Goal: Task Accomplishment & Management: Complete application form

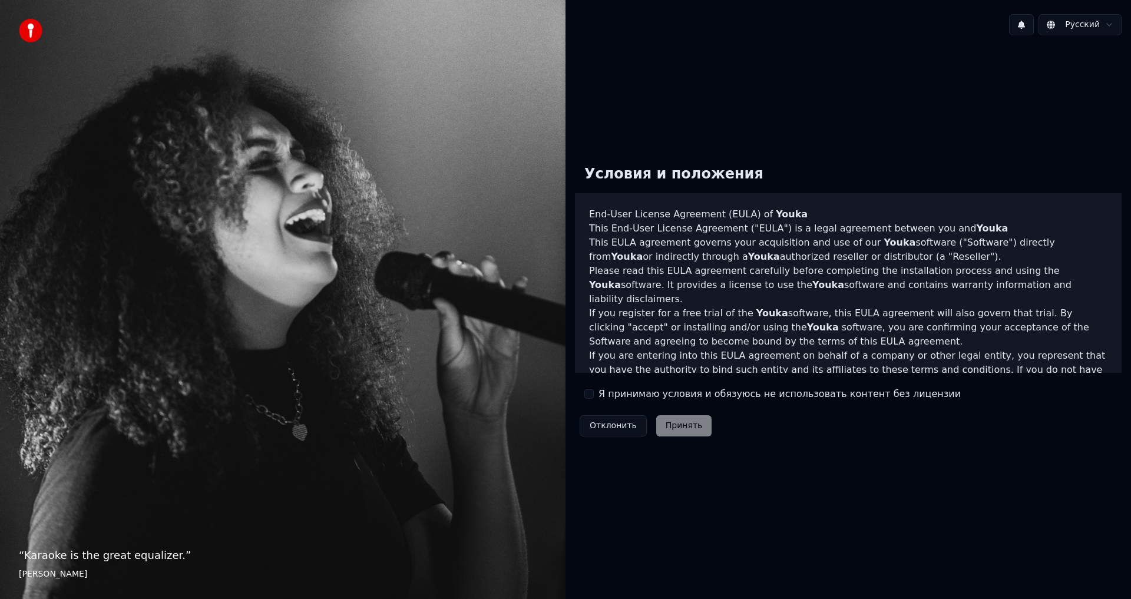
click at [653, 395] on label "Я принимаю условия и обязуюсь не использовать контент без лицензии" at bounding box center [779, 394] width 362 height 14
click at [594, 395] on button "Я принимаю условия и обязуюсь не использовать контент без лицензии" at bounding box center [588, 393] width 9 height 9
click at [674, 423] on button "Принять" at bounding box center [684, 425] width 56 height 21
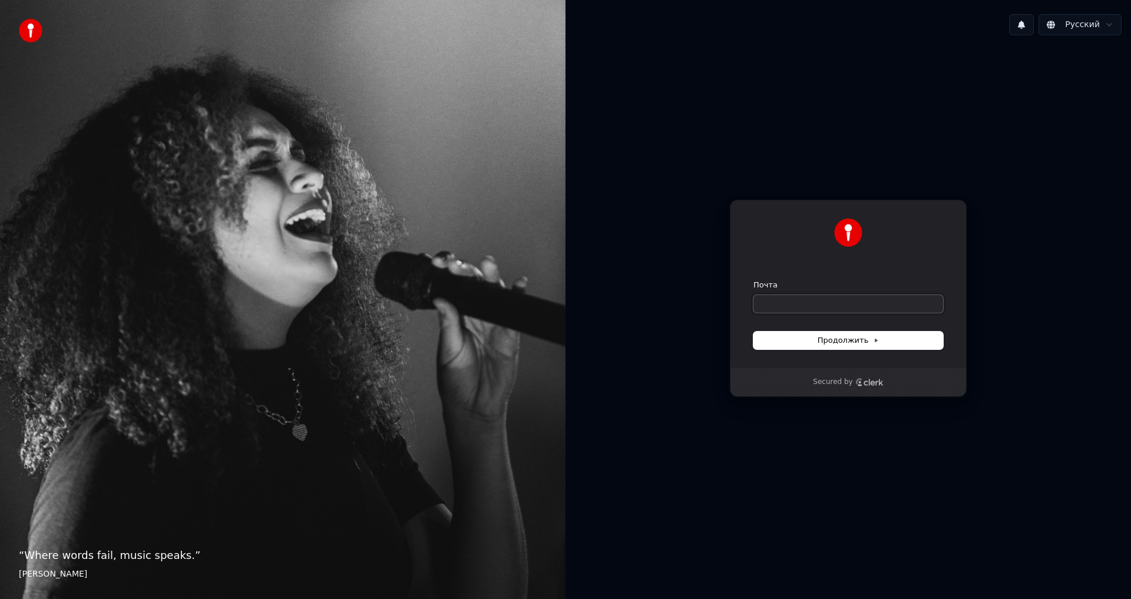
click at [785, 304] on input "Почта" at bounding box center [848, 304] width 190 height 18
click at [823, 342] on span "Продолжить" at bounding box center [848, 340] width 62 height 11
